Goal: Task Accomplishment & Management: Use online tool/utility

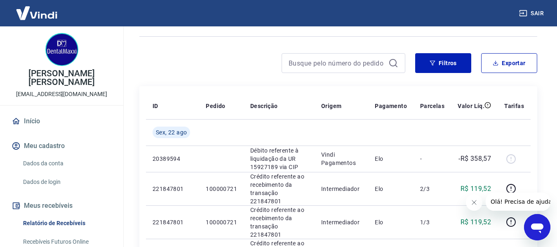
scroll to position [66, 0]
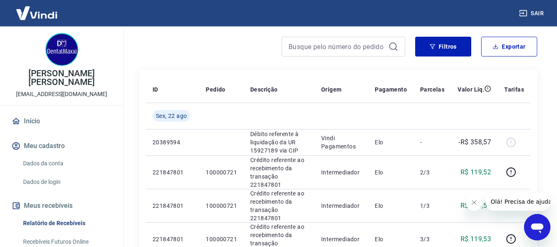
click at [472, 201] on icon "Fechar mensagem da empresa" at bounding box center [474, 202] width 7 height 7
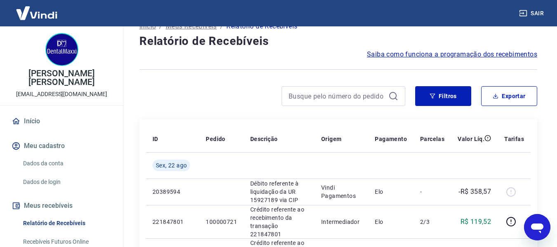
scroll to position [0, 0]
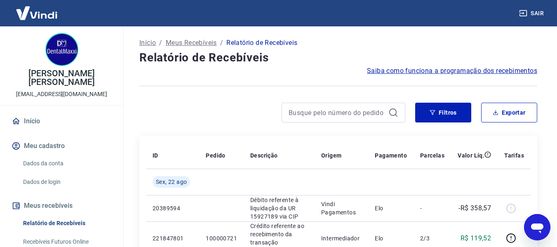
click at [74, 233] on link "Recebíveis Futuros Online" at bounding box center [67, 241] width 94 height 17
